Goal: Task Accomplishment & Management: Use online tool/utility

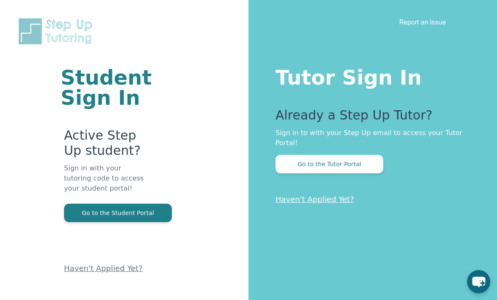
click at [355, 173] on button "Go to the Tutor Portal" at bounding box center [329, 164] width 108 height 19
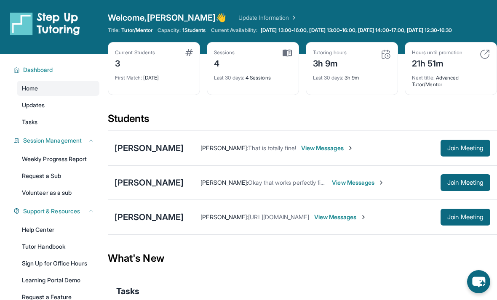
click at [311, 4] on div "Open sidebar Welcome, Taniya 👋 Update Information Title: Tutor/Mentor Capacity:…" at bounding box center [248, 27] width 497 height 54
click at [492, 0] on div "Open sidebar Welcome, Taniya 👋 Update Information Title: Tutor/Mentor Capacity:…" at bounding box center [248, 27] width 497 height 54
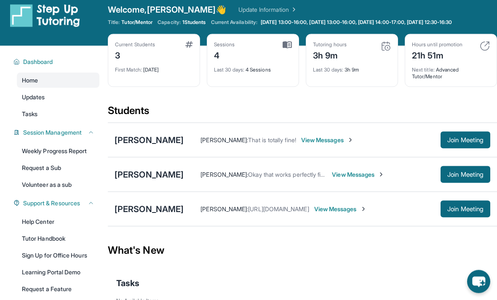
scroll to position [8, 0]
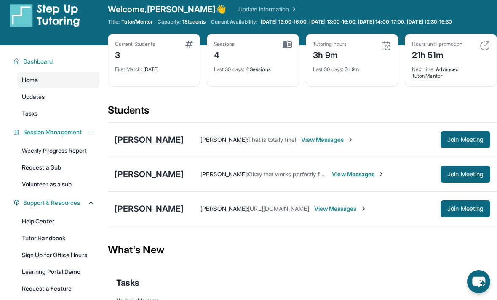
click at [156, 212] on div "Nora Joseph" at bounding box center [149, 209] width 69 height 12
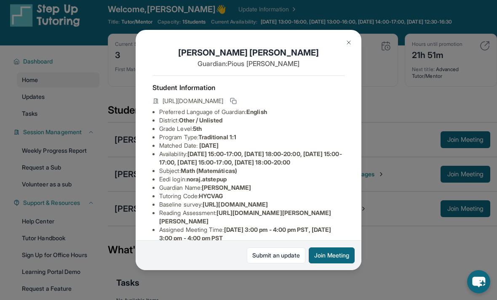
scroll to position [0, 13]
click at [349, 46] on img at bounding box center [348, 42] width 7 height 7
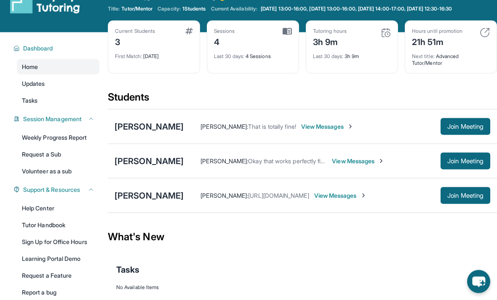
scroll to position [21, 0]
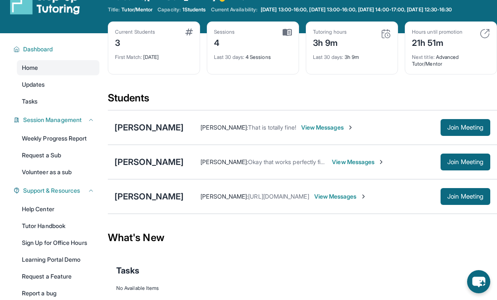
click at [280, 206] on div "Nora Joseph Taniya Young : https://calendar.google.com/calendar/u/3?cid=Y18xMDZ…" at bounding box center [302, 196] width 389 height 35
click at [275, 202] on div "Taniya Young : https://calendar.google.com/calendar/u/3?cid=Y18xMDZkMDk5NDIxNTl…" at bounding box center [337, 196] width 307 height 17
click at [157, 198] on div "Nora Joseph" at bounding box center [149, 197] width 69 height 12
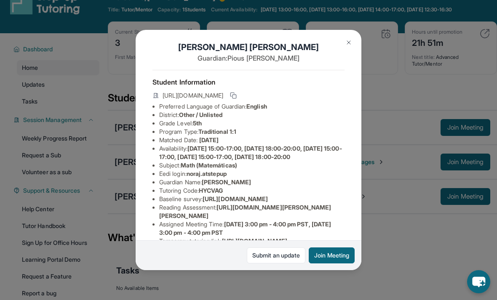
scroll to position [5, 0]
click at [348, 46] on img at bounding box center [348, 42] width 7 height 7
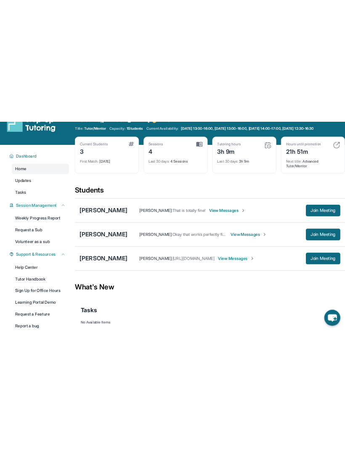
scroll to position [0, 0]
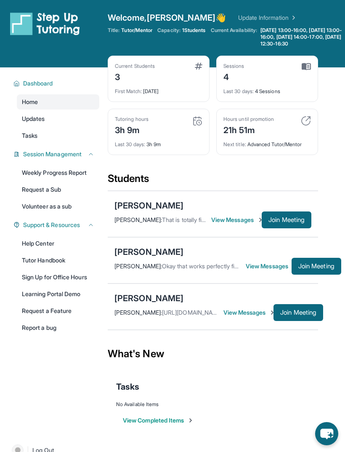
click at [327, 269] on span "Join Meeting" at bounding box center [317, 266] width 36 height 5
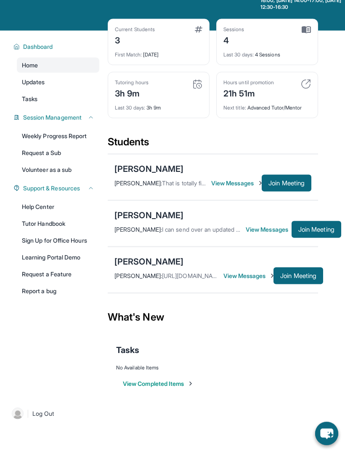
scroll to position [37, 1]
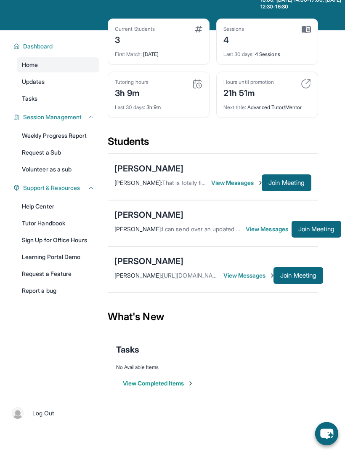
click at [142, 221] on div "[PERSON_NAME]" at bounding box center [149, 215] width 69 height 12
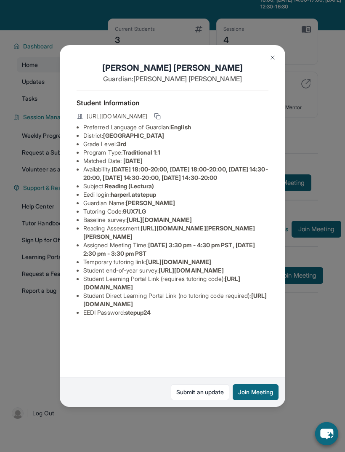
scroll to position [21, 14]
copy li "[URL][DOMAIN_NAME]"
